Goal: Navigation & Orientation: Find specific page/section

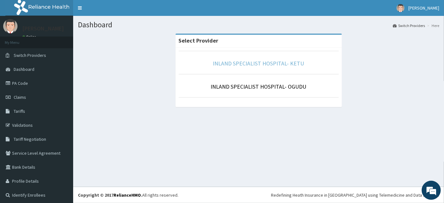
click at [250, 66] on link "INLAND SPECIALIST HOSPITAL- KETU" at bounding box center [258, 63] width 91 height 7
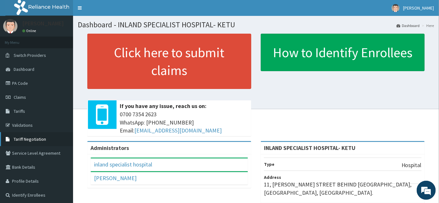
click at [29, 138] on span "Tariff Negotiation" at bounding box center [30, 139] width 32 height 6
